Goal: Information Seeking & Learning: Understand process/instructions

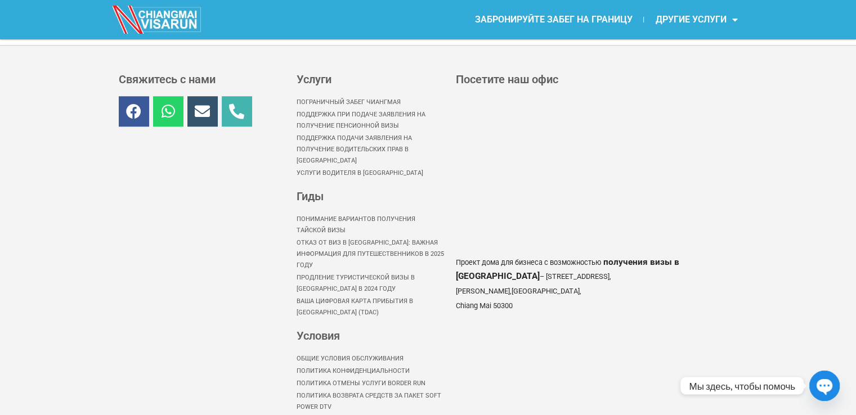
scroll to position [943, 0]
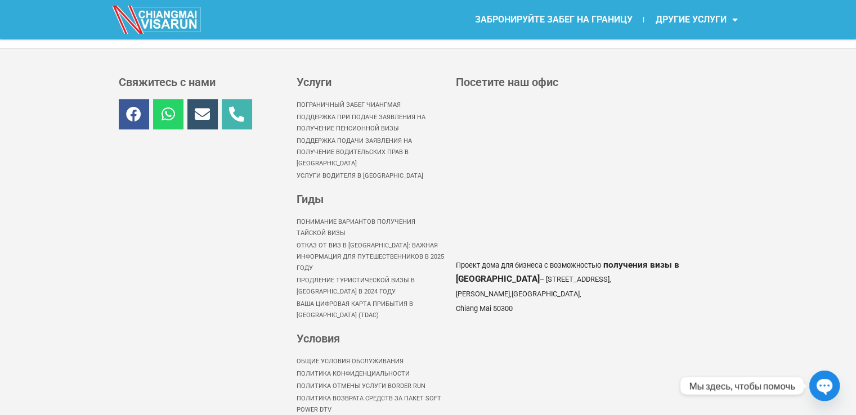
click at [385, 101] on font "Пограничный забег Чиангмая" at bounding box center [349, 104] width 104 height 7
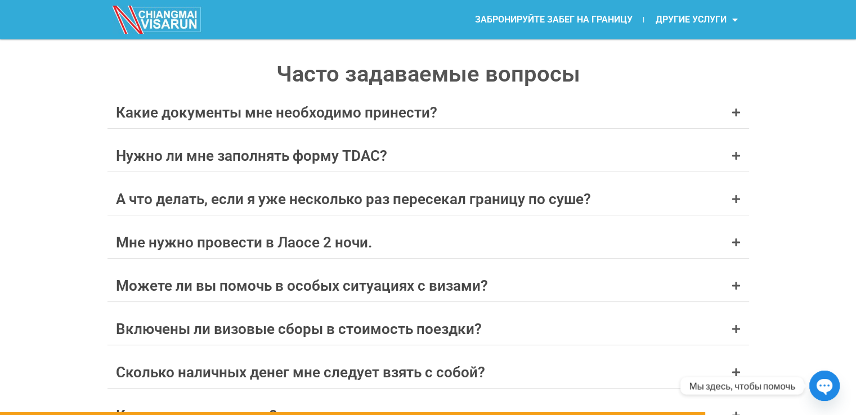
scroll to position [4568, 0]
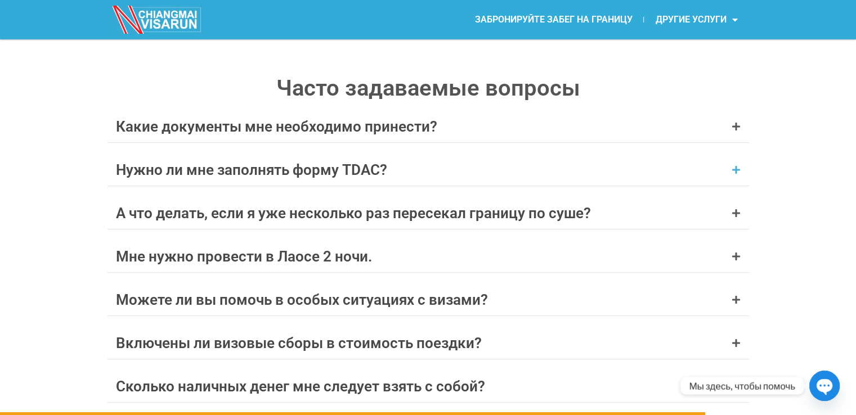
click at [684, 166] on div "Нужно ли мне заполнять форму TDAC?" at bounding box center [428, 170] width 642 height 32
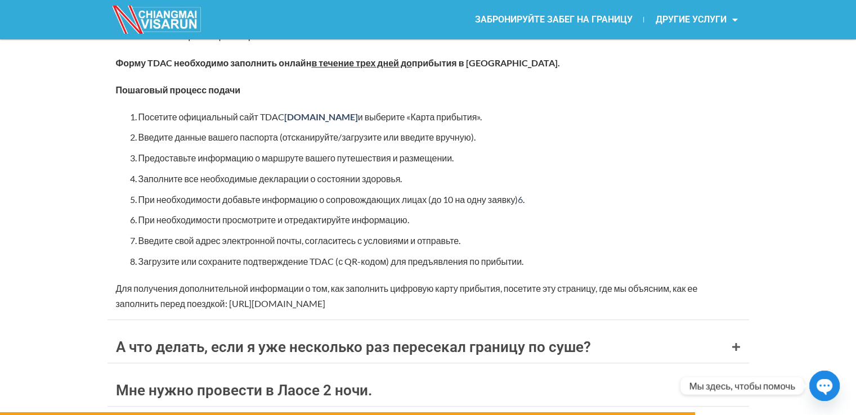
scroll to position [4730, 0]
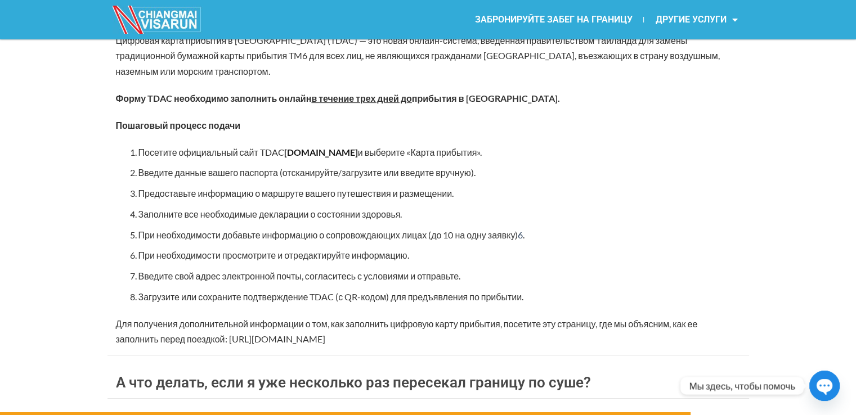
click at [331, 147] on font "[DOMAIN_NAME]" at bounding box center [321, 152] width 74 height 11
